Goal: Task Accomplishment & Management: Manage account settings

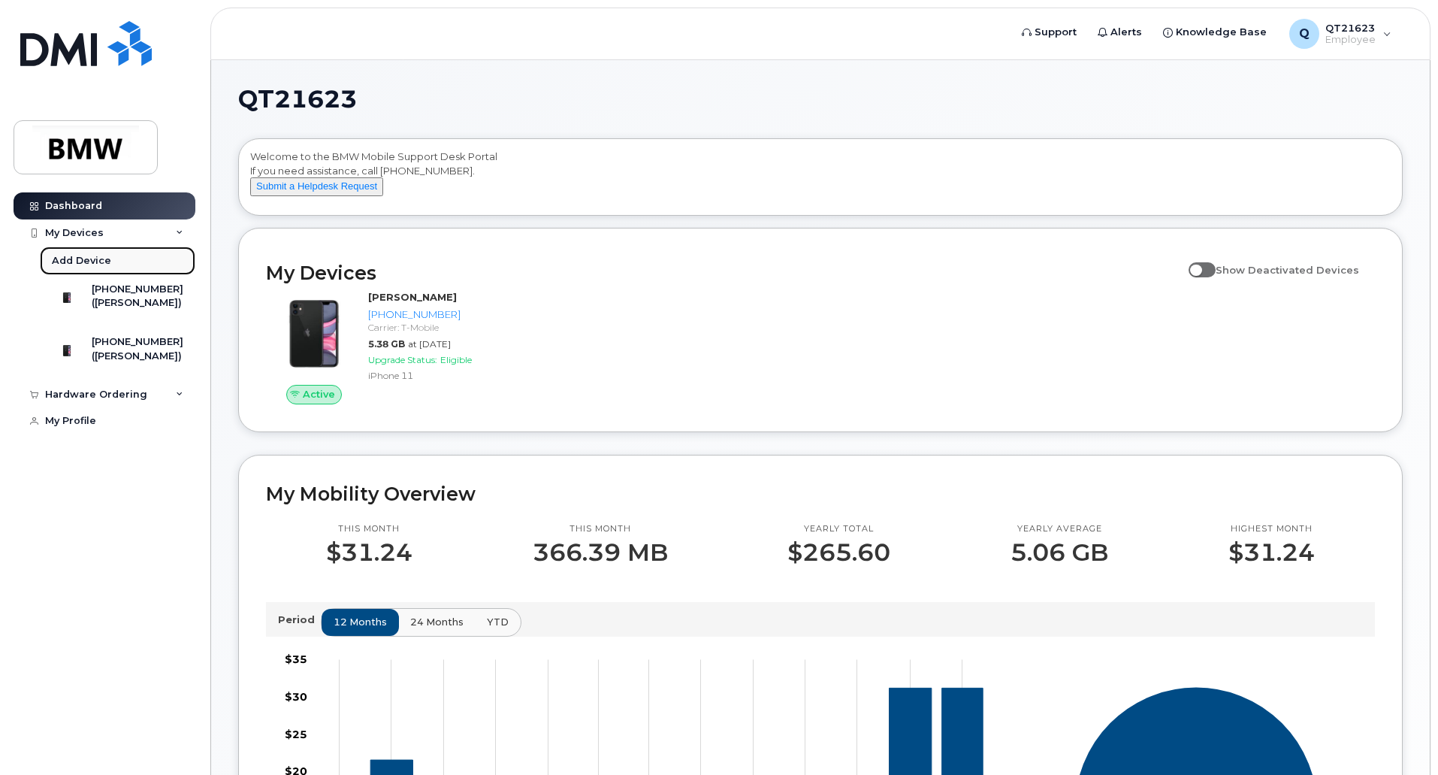
click at [125, 255] on link "Add Device" at bounding box center [118, 260] width 156 height 29
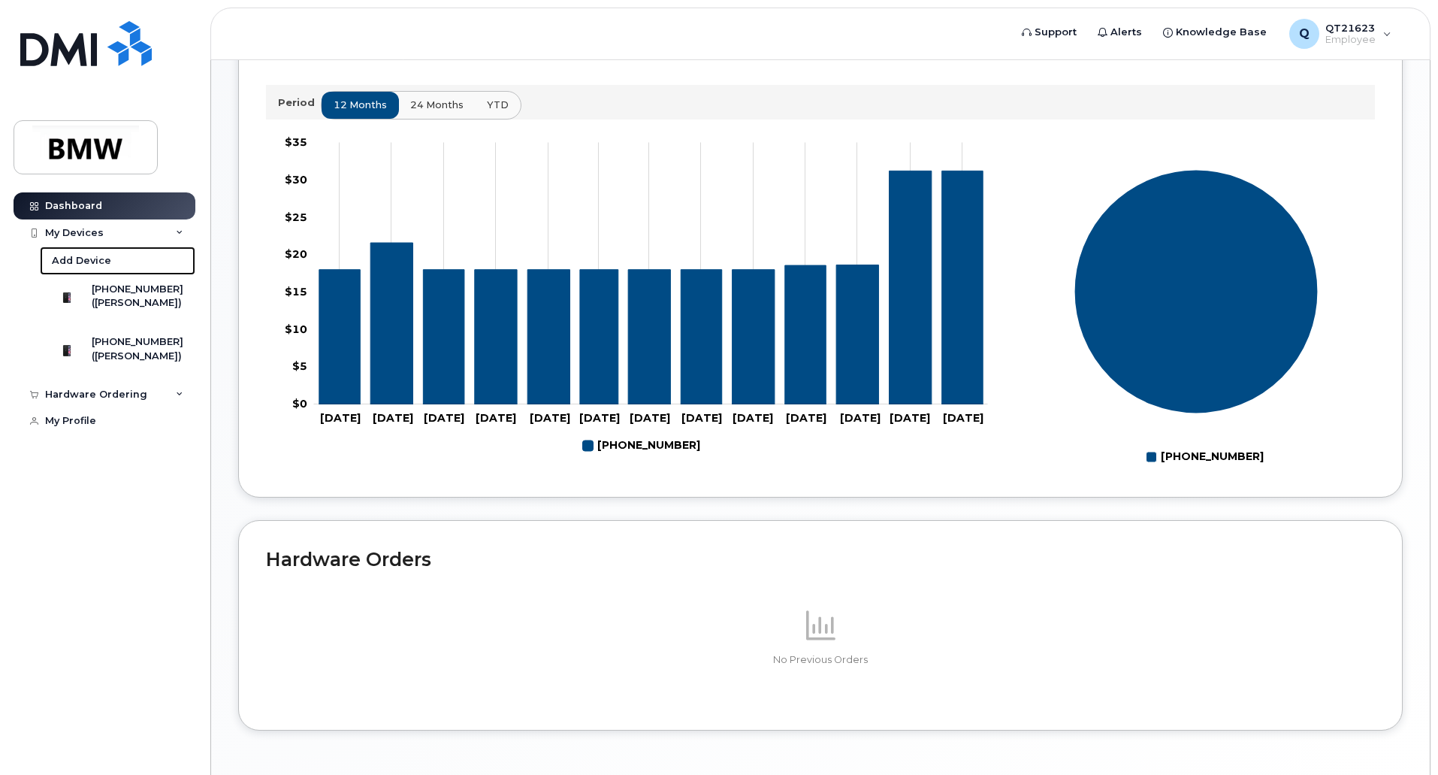
scroll to position [526, 0]
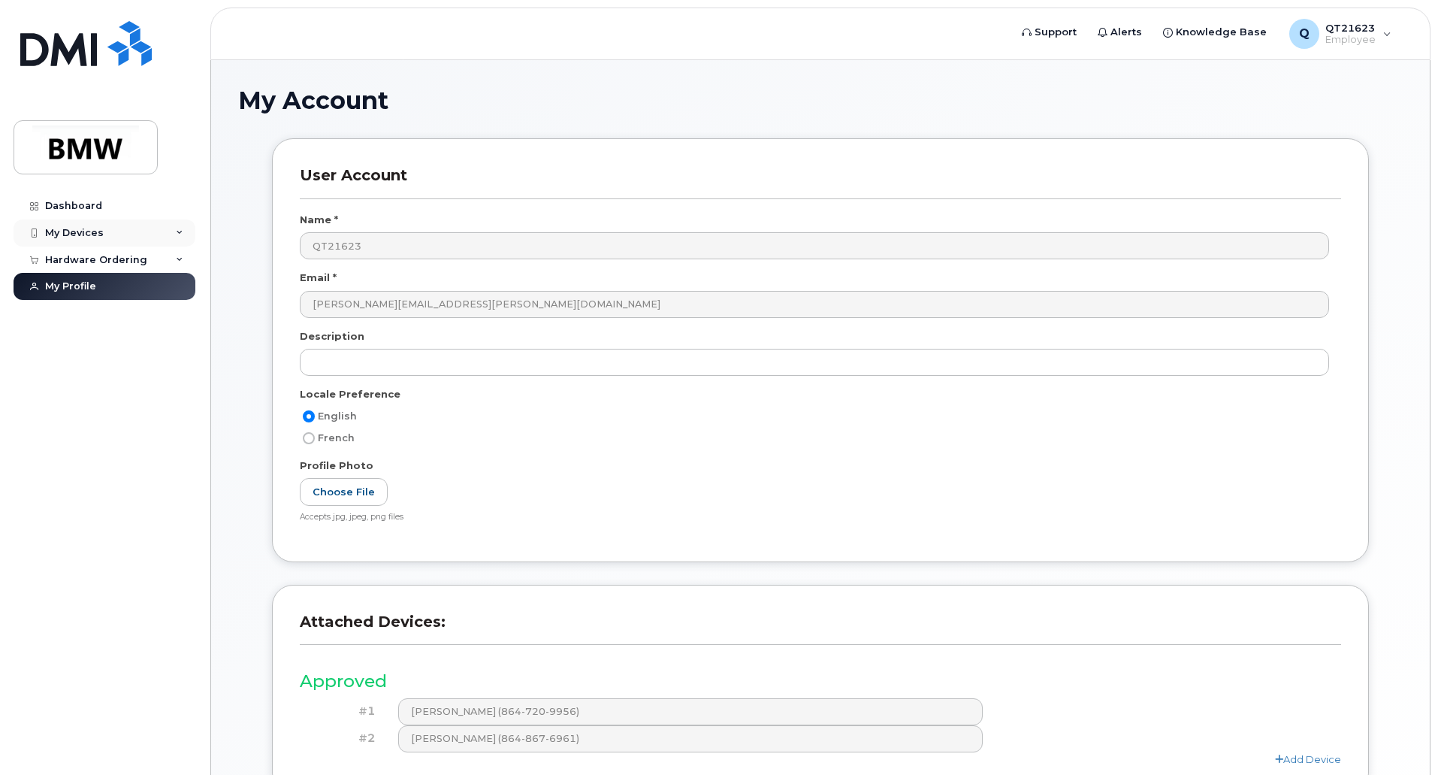
click at [95, 230] on div "My Devices" at bounding box center [74, 233] width 59 height 12
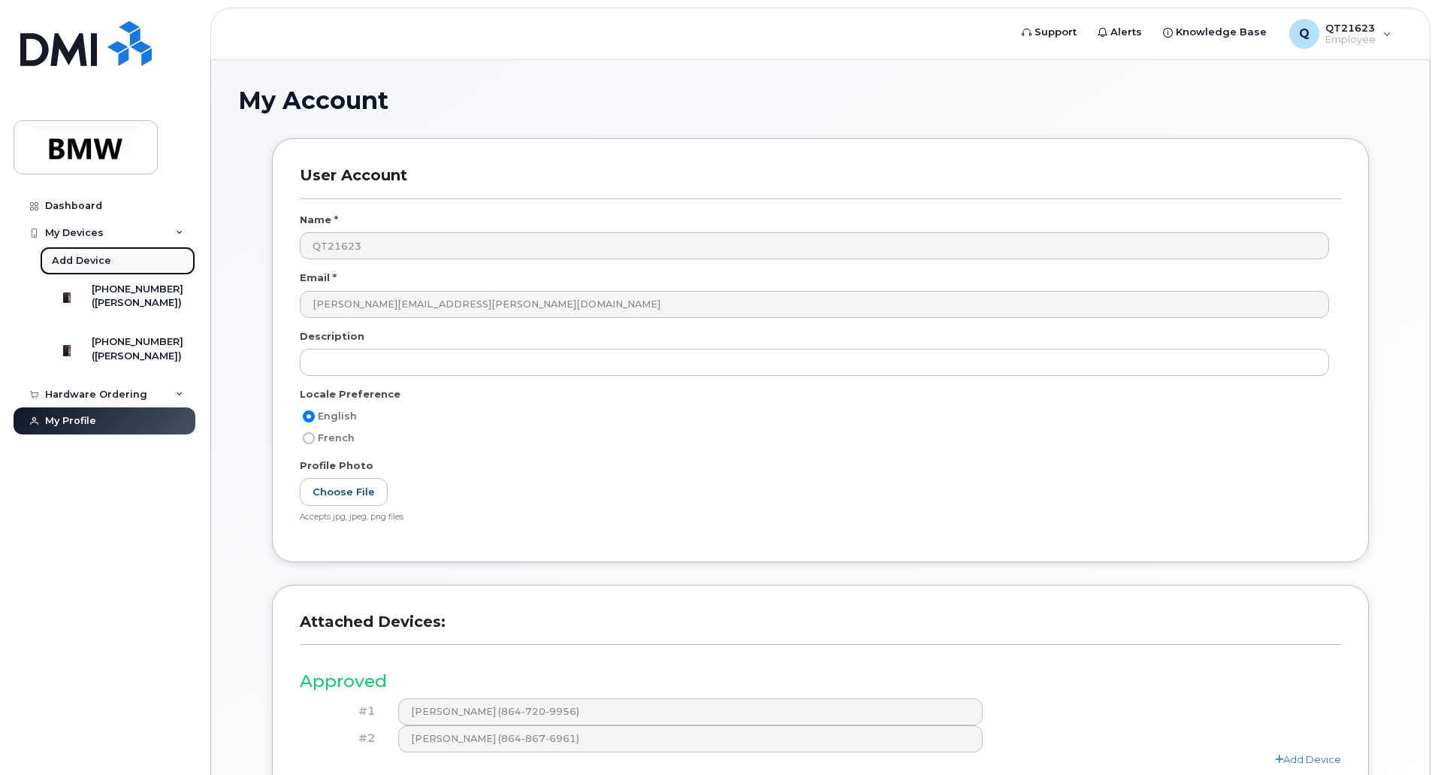
click at [83, 262] on div "Add Device" at bounding box center [81, 261] width 59 height 14
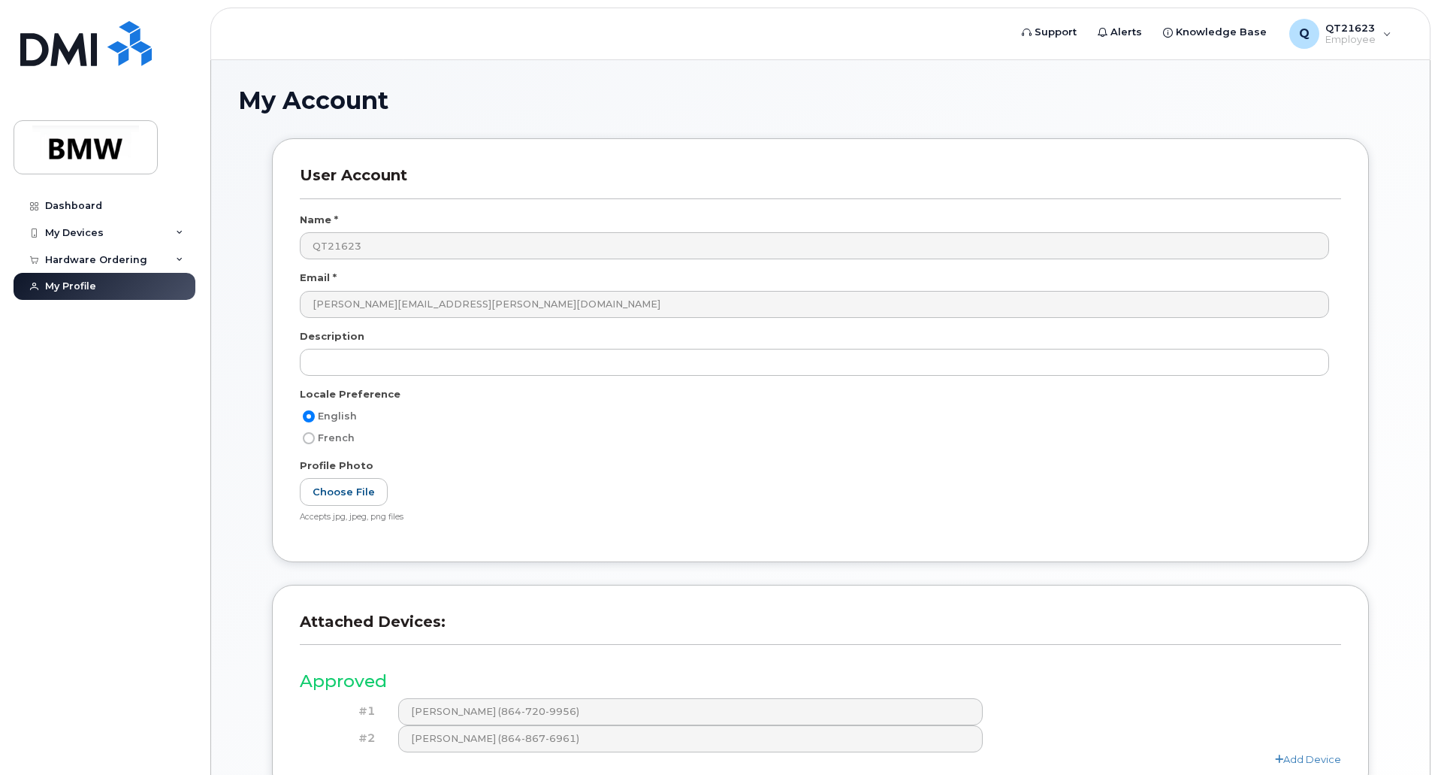
drag, startPoint x: 180, startPoint y: 1, endPoint x: 157, endPoint y: 606, distance: 605.9
click at [157, 606] on div "Dashboard My Devices Add Device [PHONE_NUMBER] ([PERSON_NAME]) [PHONE_NUMBER] (…" at bounding box center [107, 472] width 186 height 560
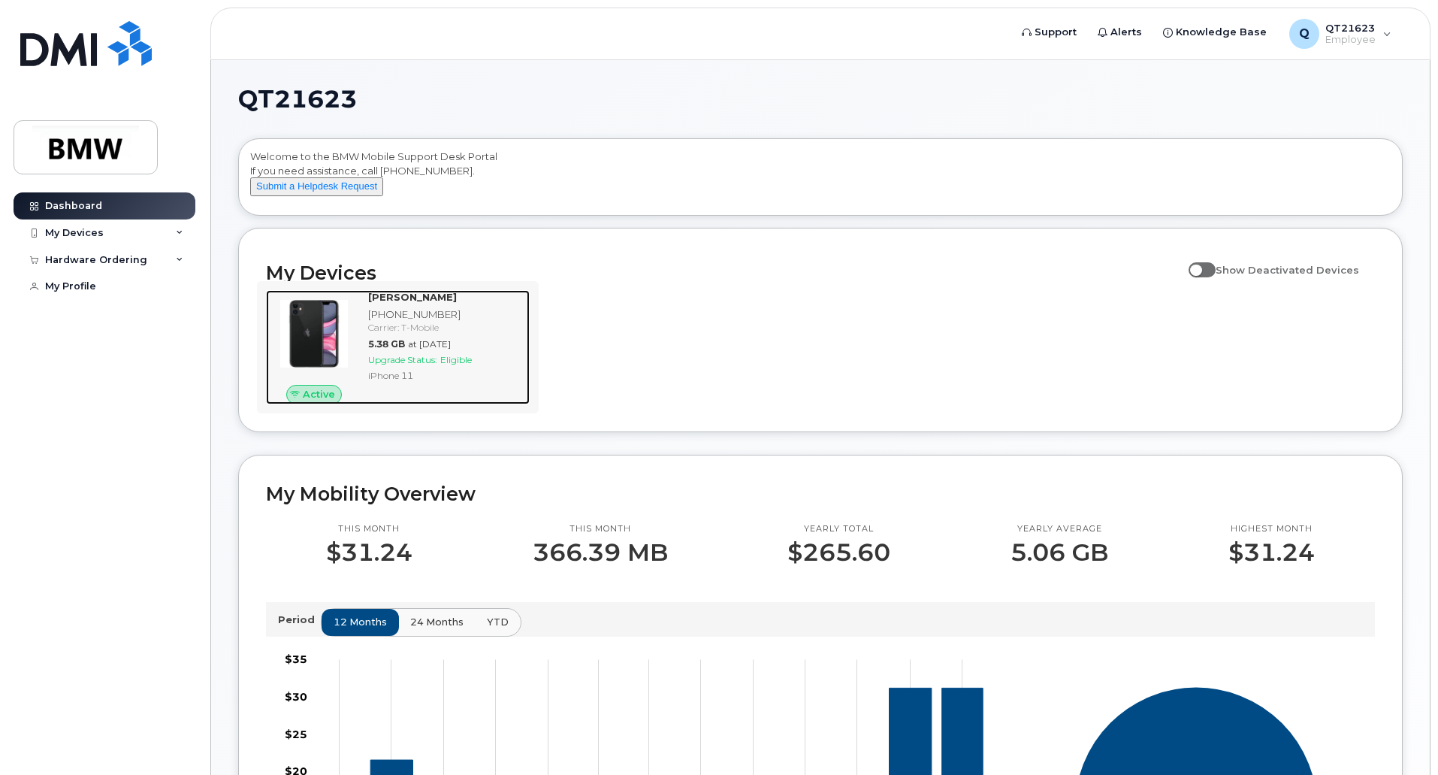
click at [306, 401] on span "Active" at bounding box center [319, 394] width 32 height 14
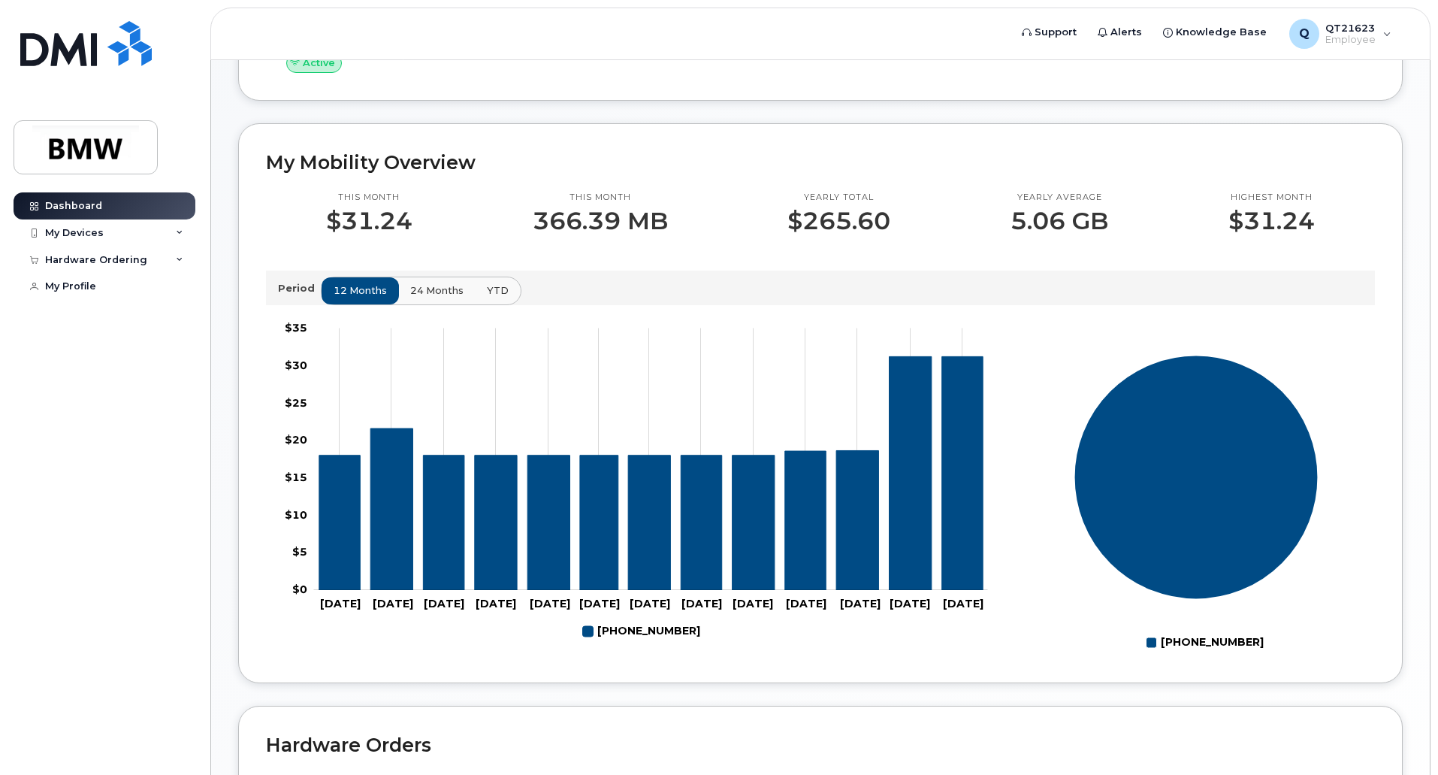
scroll to position [451, 0]
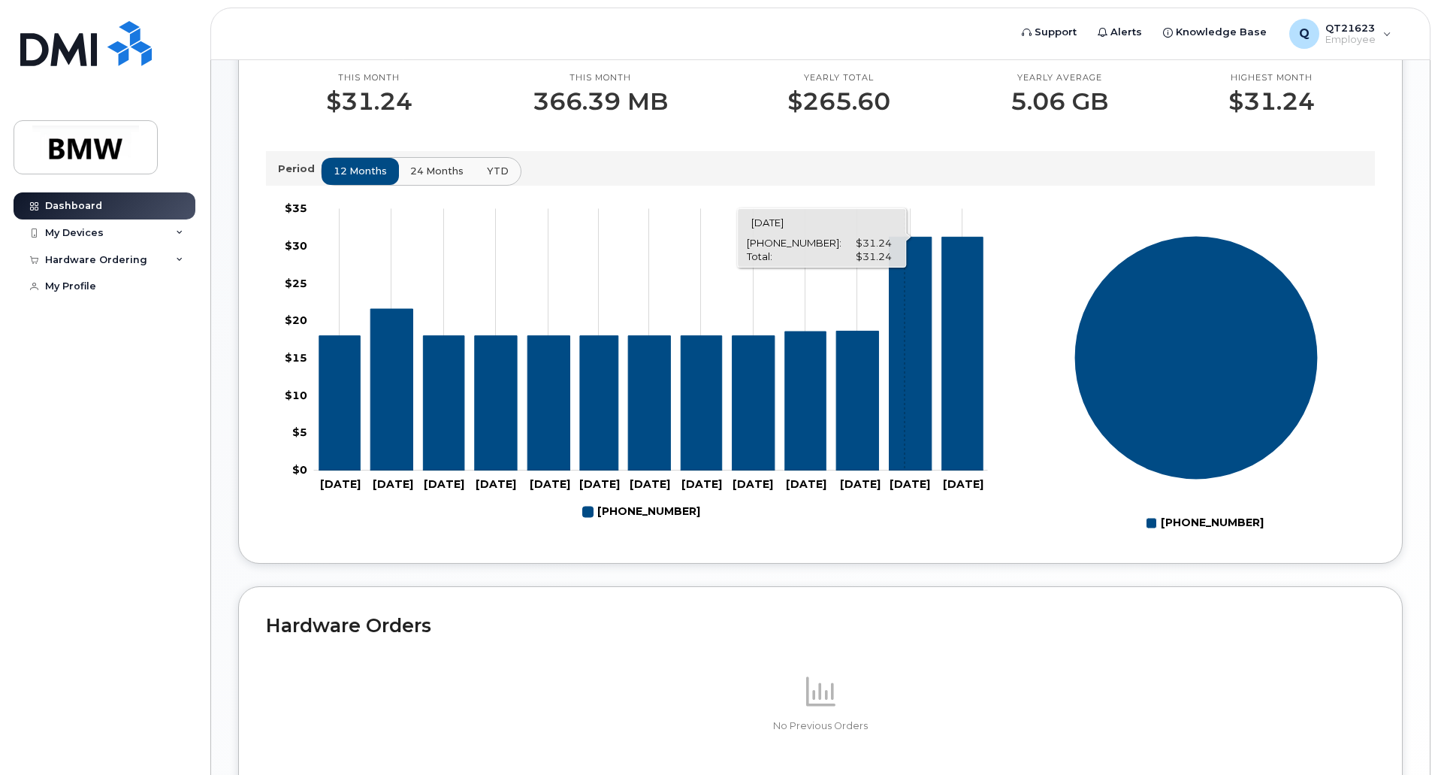
click at [904, 391] on icon "864-867-6961" at bounding box center [910, 354] width 42 height 234
click at [432, 178] on span "24 months" at bounding box center [437, 171] width 53 height 14
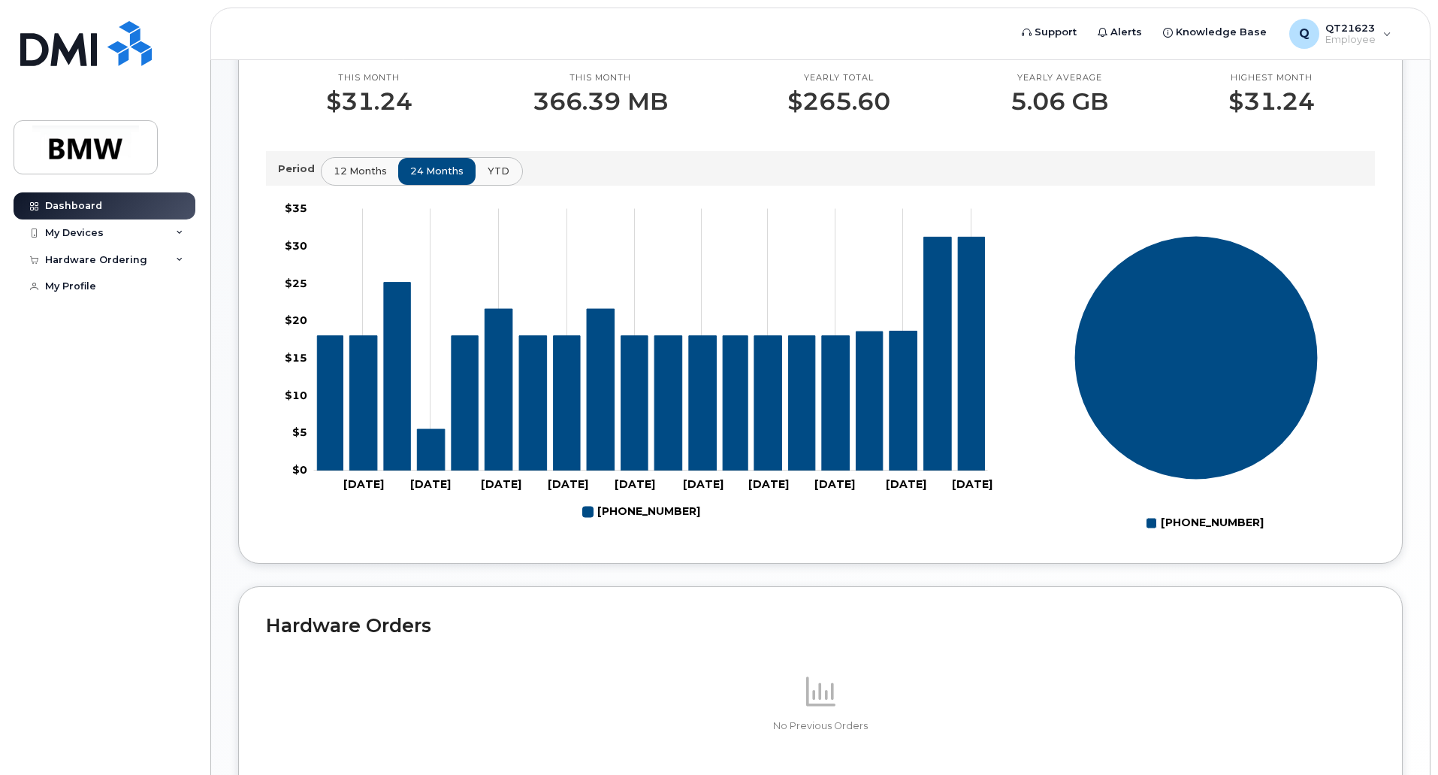
click at [489, 178] on span "YTD" at bounding box center [499, 171] width 22 height 14
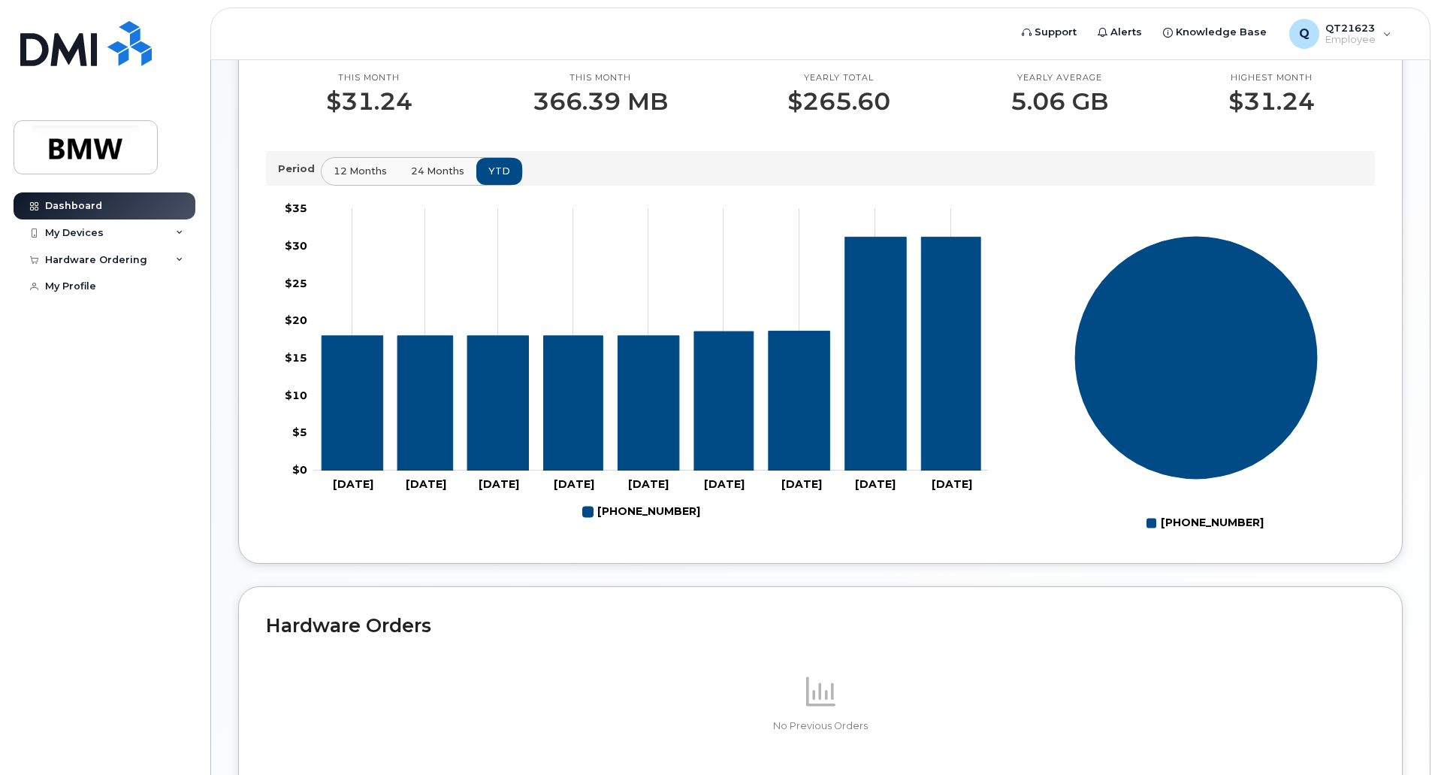
click at [449, 178] on span "24 months" at bounding box center [437, 171] width 53 height 14
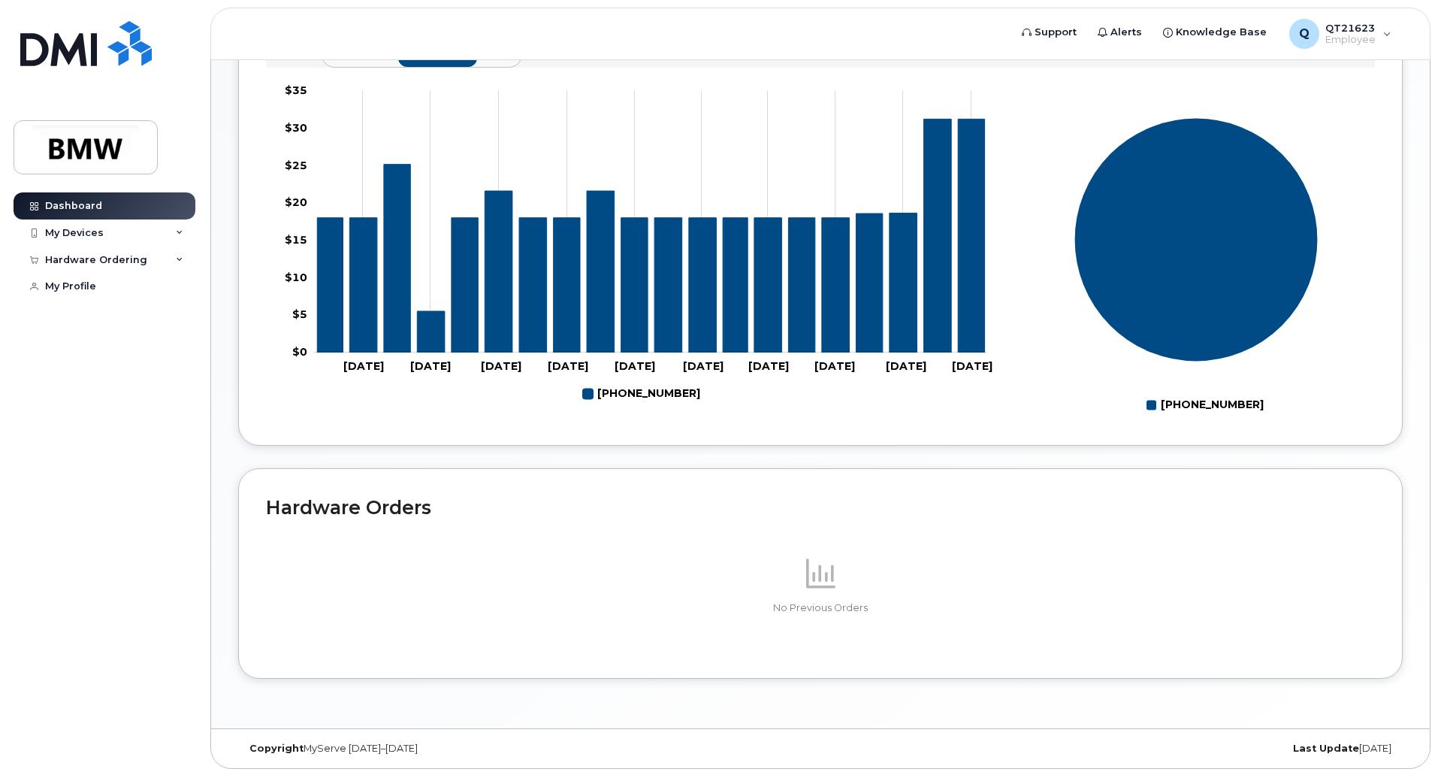
scroll to position [584, 0]
